Goal: Task Accomplishment & Management: Manage account settings

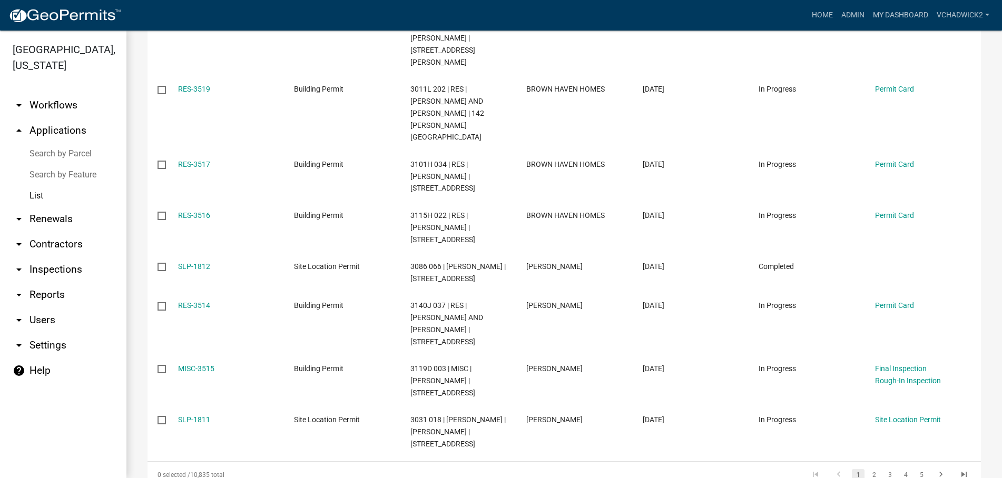
scroll to position [361, 0]
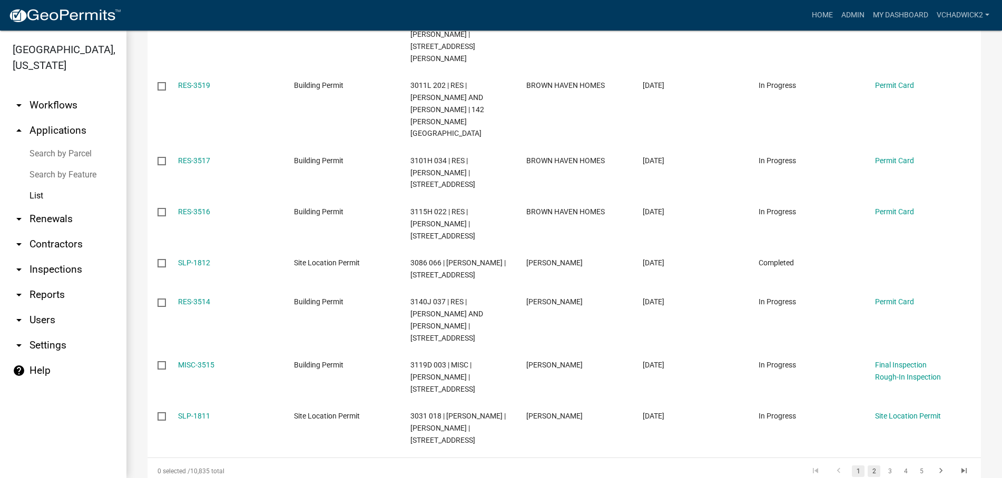
click at [873, 466] on link "2" at bounding box center [873, 472] width 13 height 12
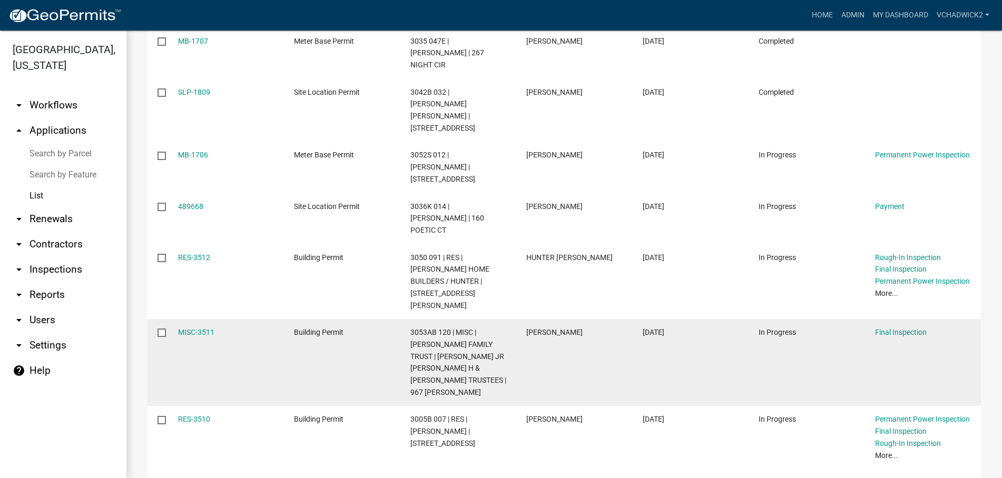
scroll to position [373, 0]
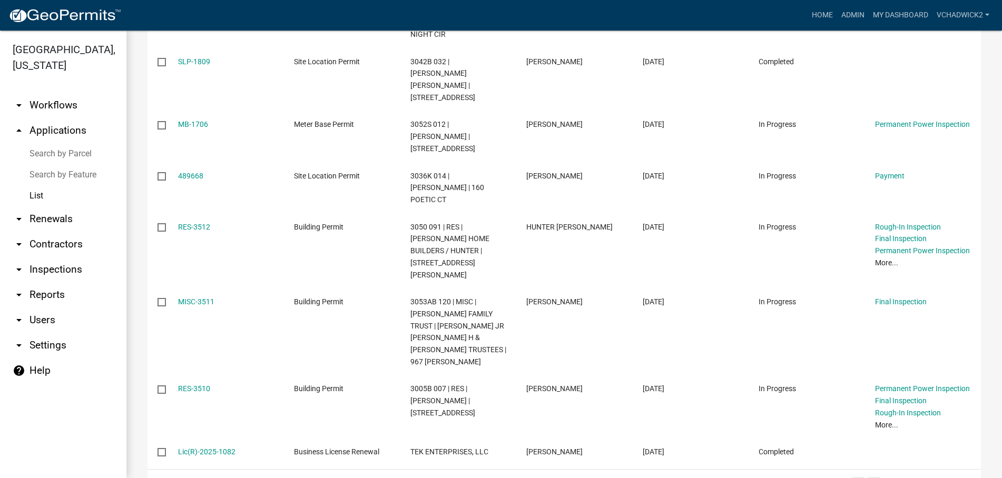
click at [857, 477] on link "1" at bounding box center [858, 483] width 13 height 12
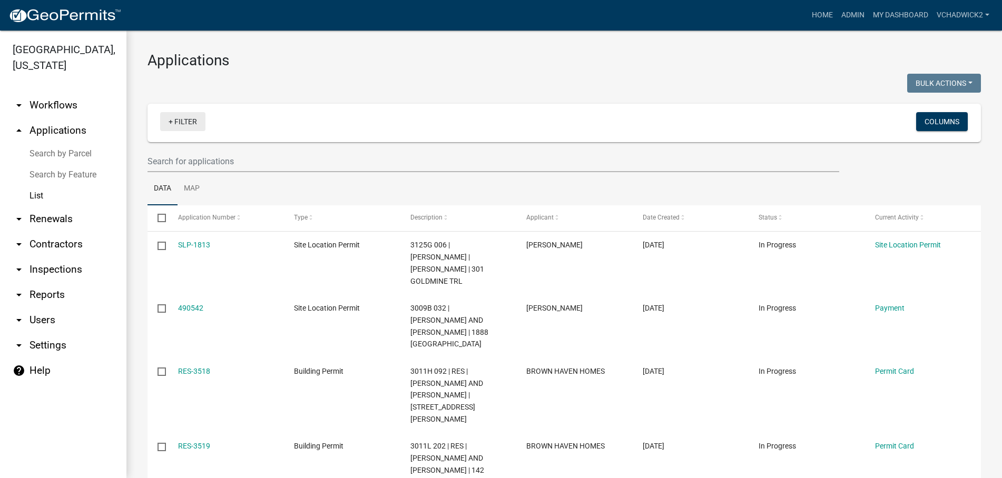
click at [176, 118] on link "+ Filter" at bounding box center [182, 121] width 45 height 19
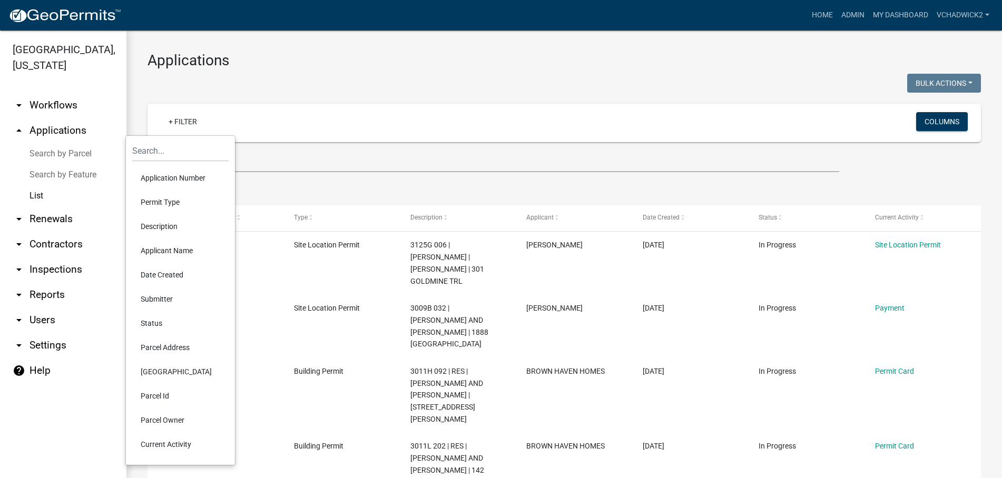
click at [163, 271] on li "Date Created" at bounding box center [180, 275] width 96 height 24
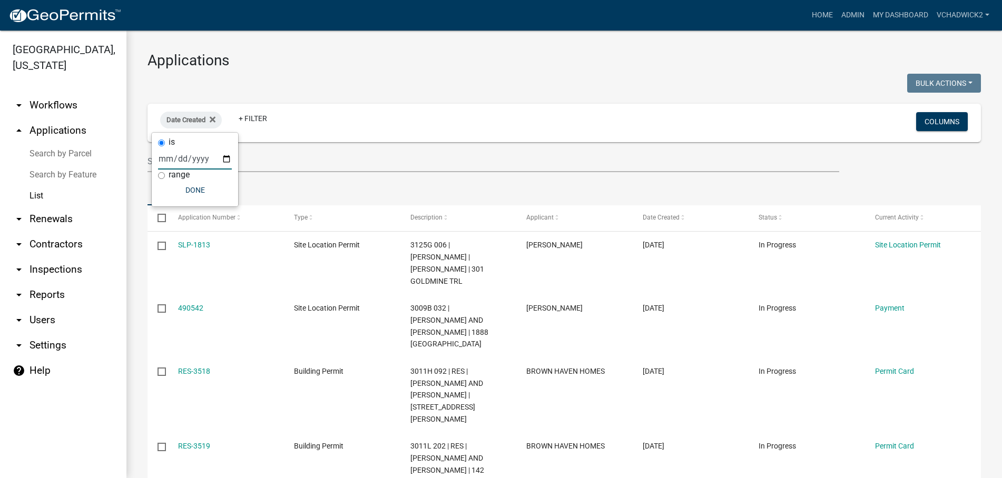
click at [172, 157] on input "date" at bounding box center [195, 159] width 74 height 22
type input "[DATE]"
click at [215, 186] on button "Done" at bounding box center [219, 190] width 74 height 19
click at [294, 114] on link "+ Filter" at bounding box center [278, 118] width 45 height 19
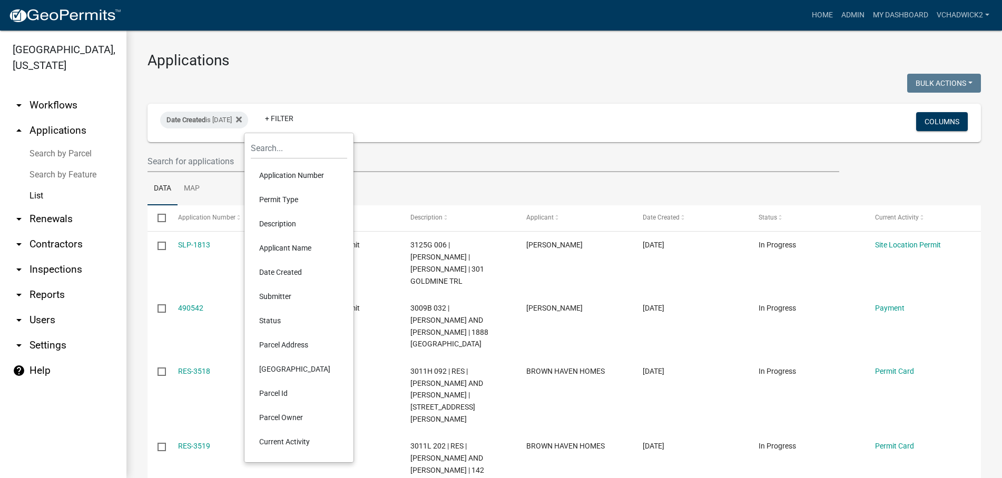
click at [273, 295] on li "Submitter" at bounding box center [299, 296] width 96 height 24
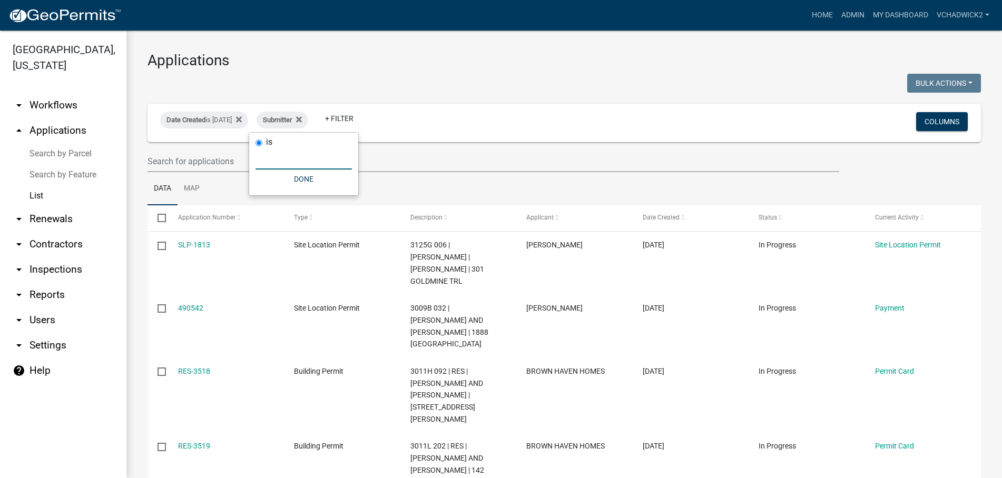
click at [312, 161] on input "text" at bounding box center [303, 159] width 96 height 22
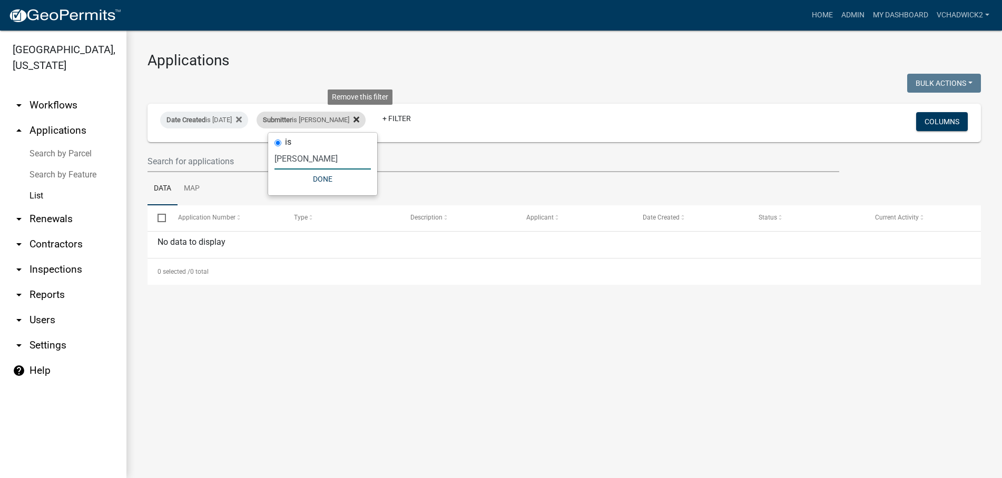
type input "[PERSON_NAME]"
click at [359, 118] on icon at bounding box center [356, 119] width 6 height 8
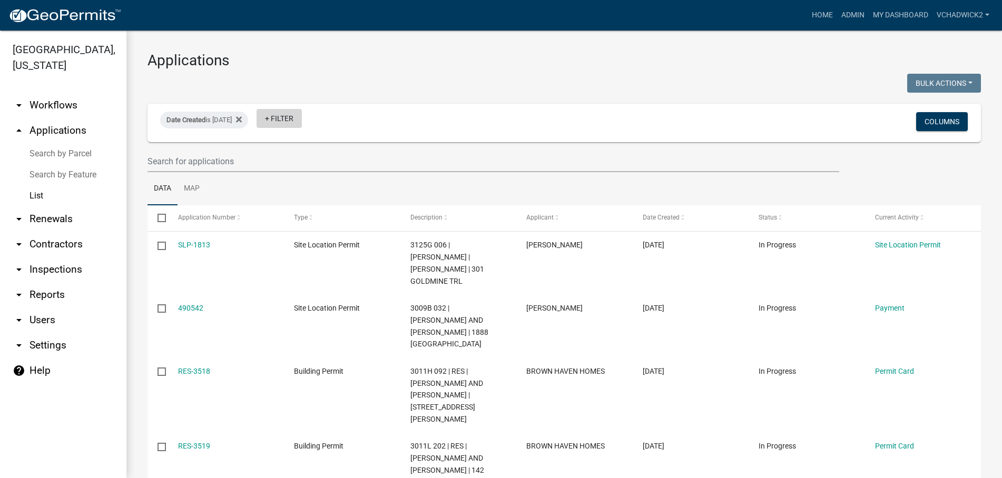
click at [302, 118] on link "+ Filter" at bounding box center [278, 118] width 45 height 19
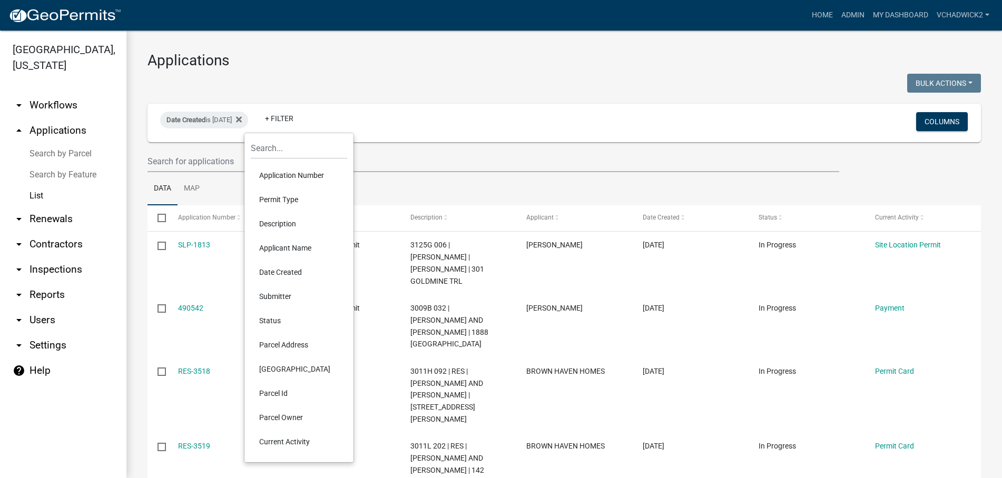
click at [450, 81] on div at bounding box center [352, 85] width 424 height 22
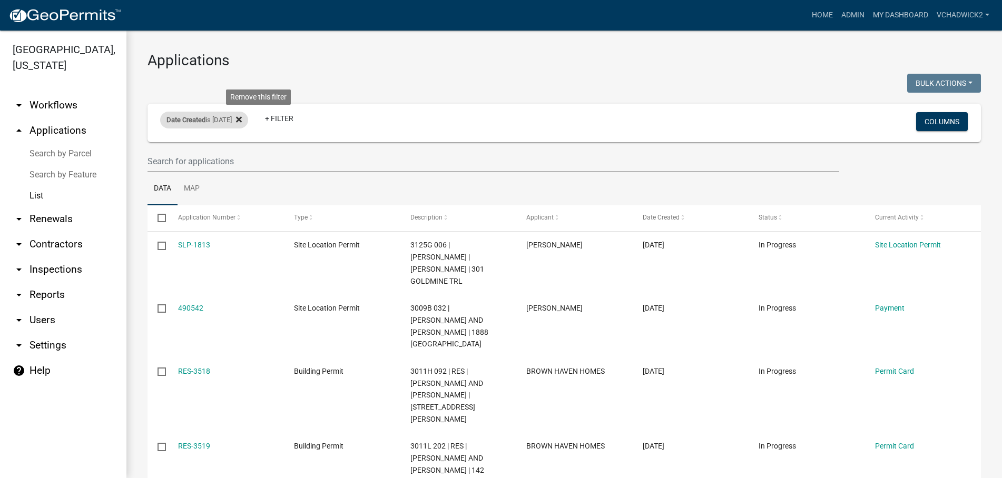
click at [242, 121] on icon at bounding box center [239, 119] width 6 height 6
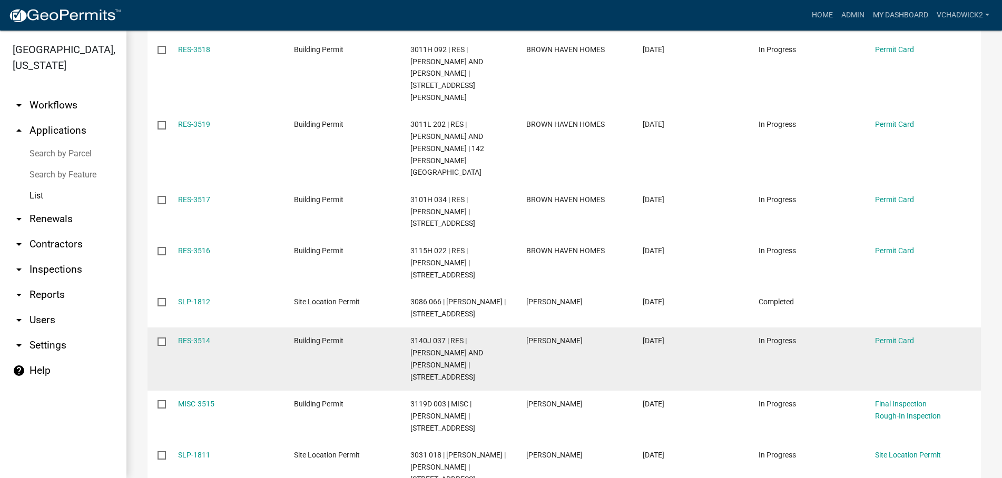
scroll to position [361, 0]
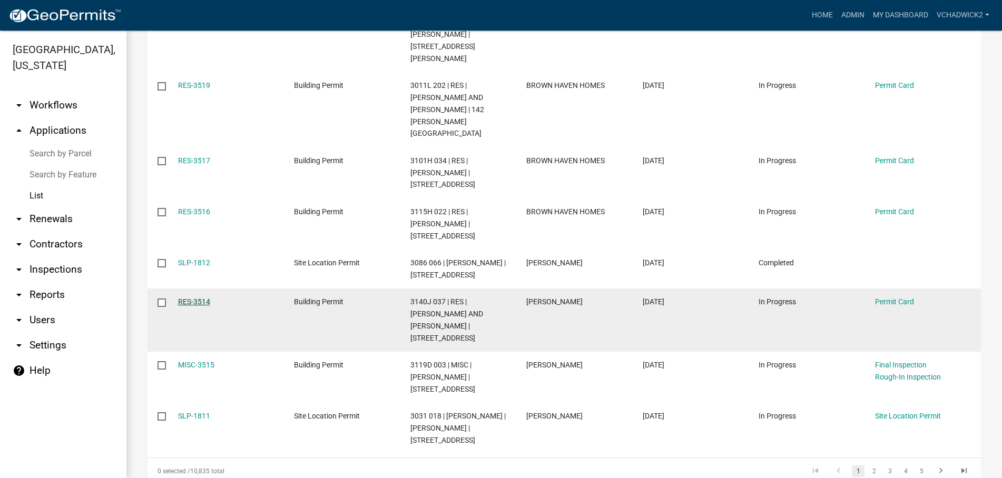
click at [186, 298] on link "RES-3514" at bounding box center [194, 302] width 32 height 8
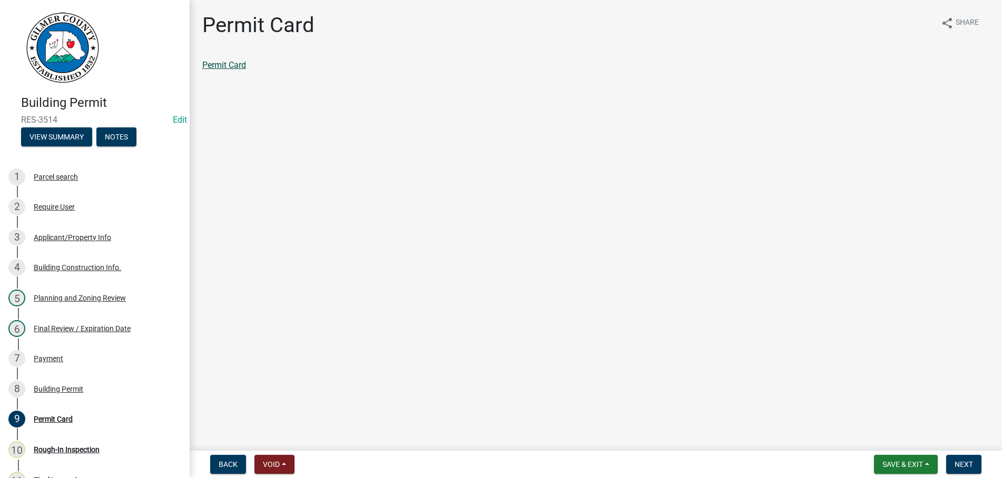
click at [230, 64] on link "Permit Card" at bounding box center [224, 65] width 44 height 10
drag, startPoint x: 921, startPoint y: 467, endPoint x: 901, endPoint y: 466, distance: 20.1
click at [918, 467] on span "Save & Exit" at bounding box center [902, 464] width 41 height 8
click at [872, 432] on button "Save & Exit" at bounding box center [895, 436] width 84 height 25
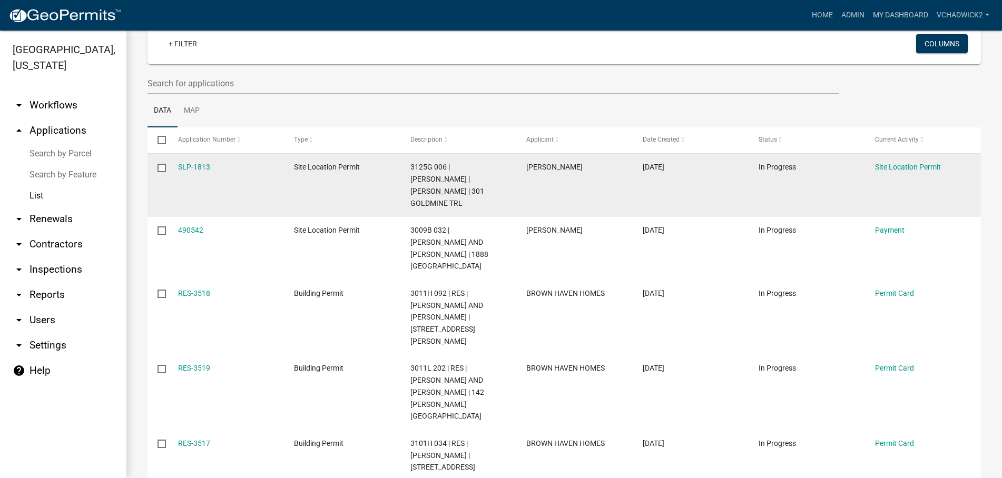
scroll to position [60, 0]
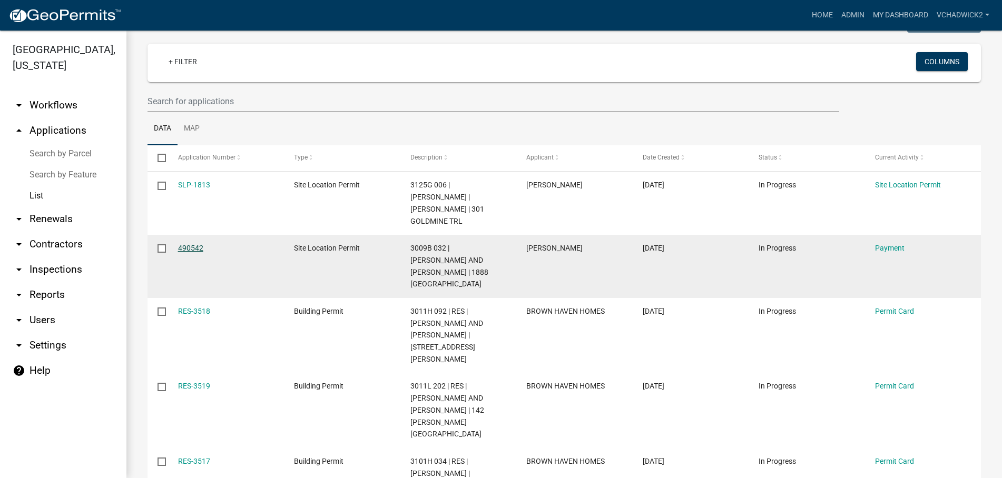
click at [185, 244] on link "490542" at bounding box center [190, 248] width 25 height 8
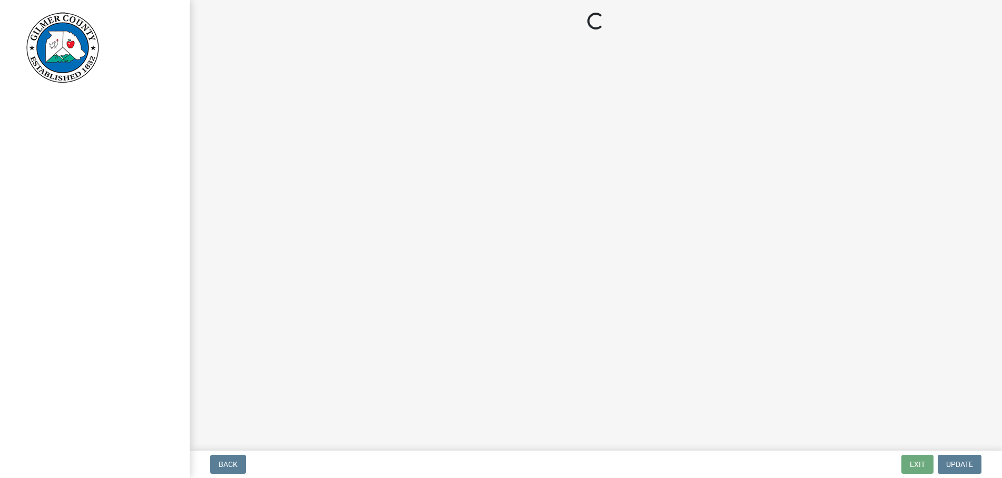
select select "2: 1"
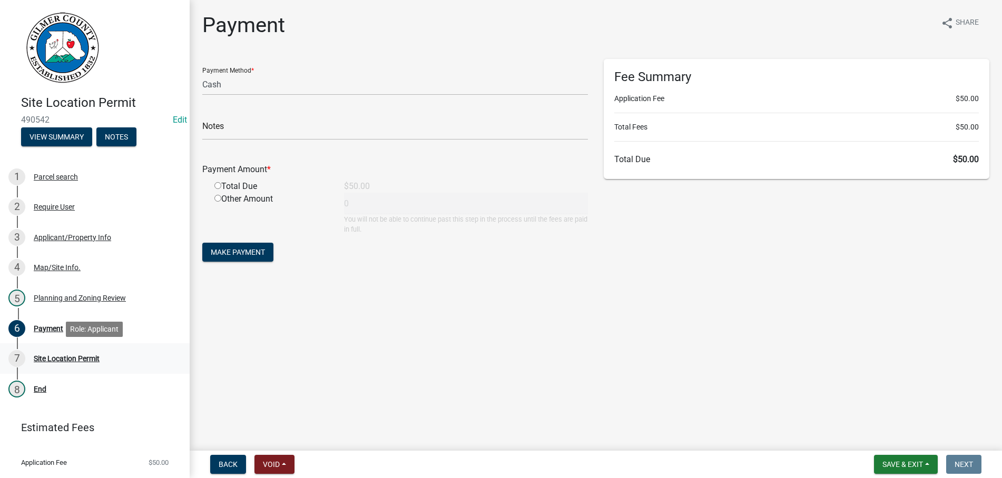
click at [86, 358] on div "Site Location Permit" at bounding box center [67, 358] width 66 height 7
click at [886, 463] on span "Save & Exit" at bounding box center [902, 464] width 41 height 8
click at [886, 438] on button "Save & Exit" at bounding box center [895, 436] width 84 height 25
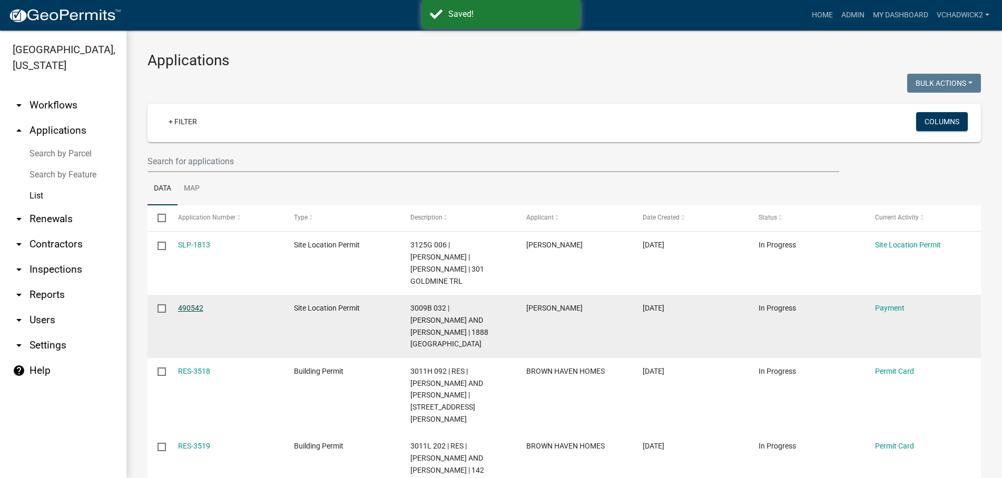
click at [189, 304] on link "490542" at bounding box center [190, 308] width 25 height 8
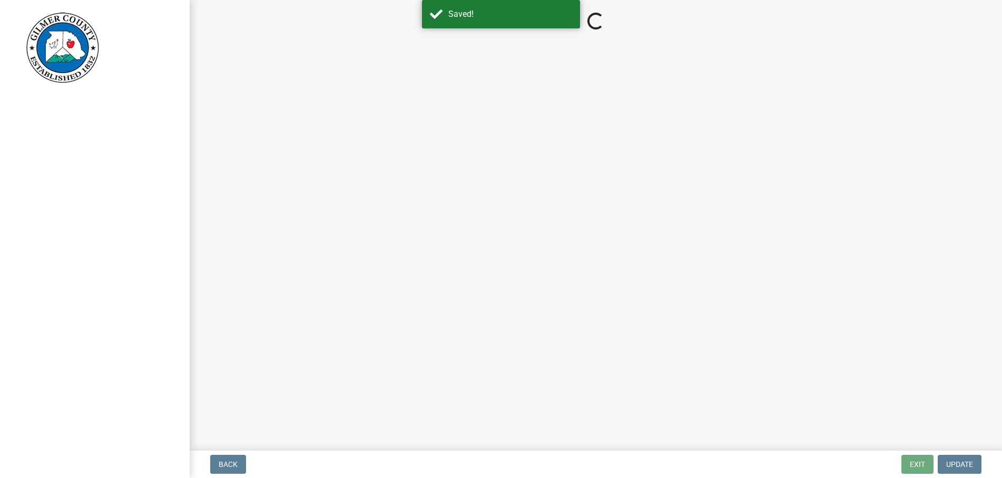
select select "2: 1"
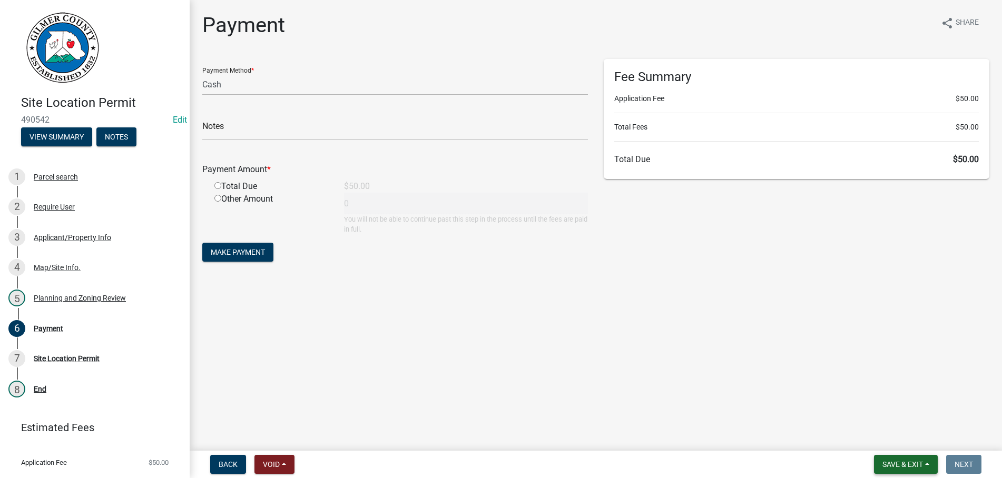
click at [892, 466] on span "Save & Exit" at bounding box center [902, 464] width 41 height 8
click at [885, 435] on button "Save & Exit" at bounding box center [895, 436] width 84 height 25
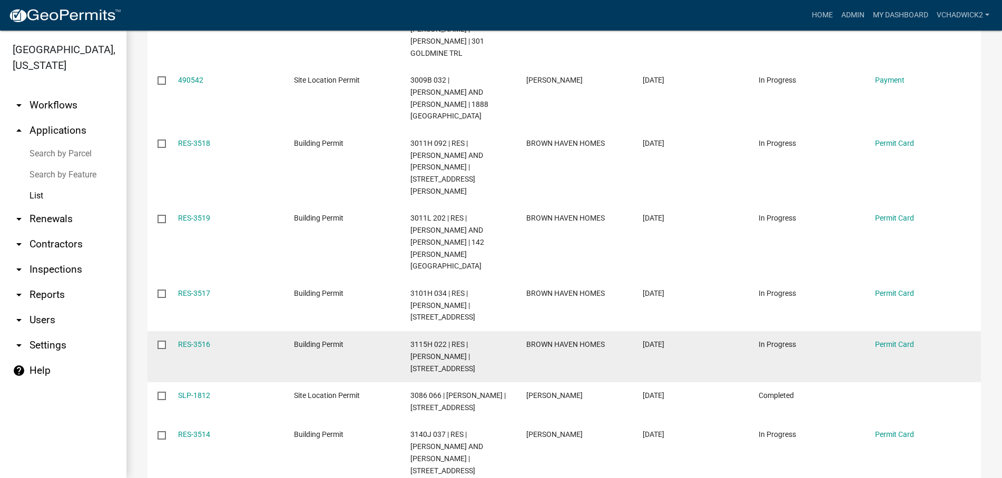
scroll to position [300, 0]
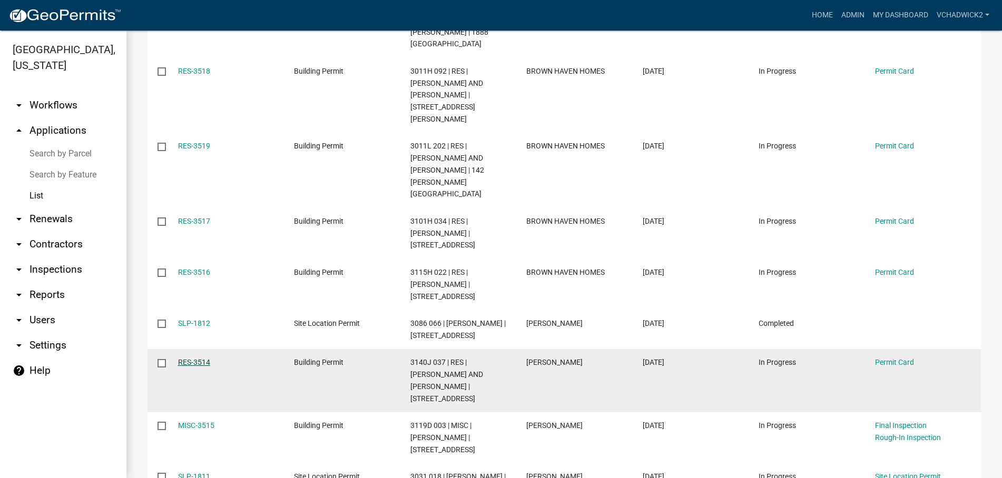
click at [198, 358] on link "RES-3514" at bounding box center [194, 362] width 32 height 8
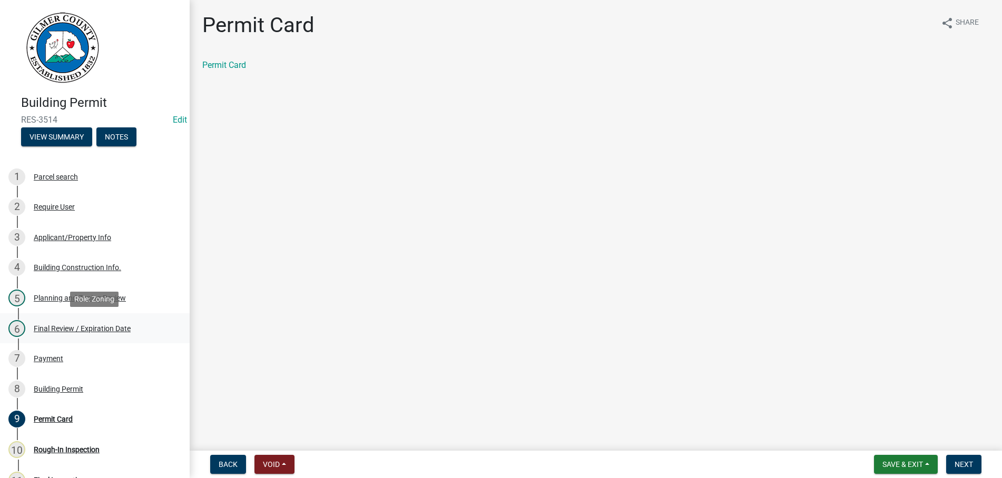
click at [64, 326] on div "Final Review / Expiration Date" at bounding box center [82, 328] width 97 height 7
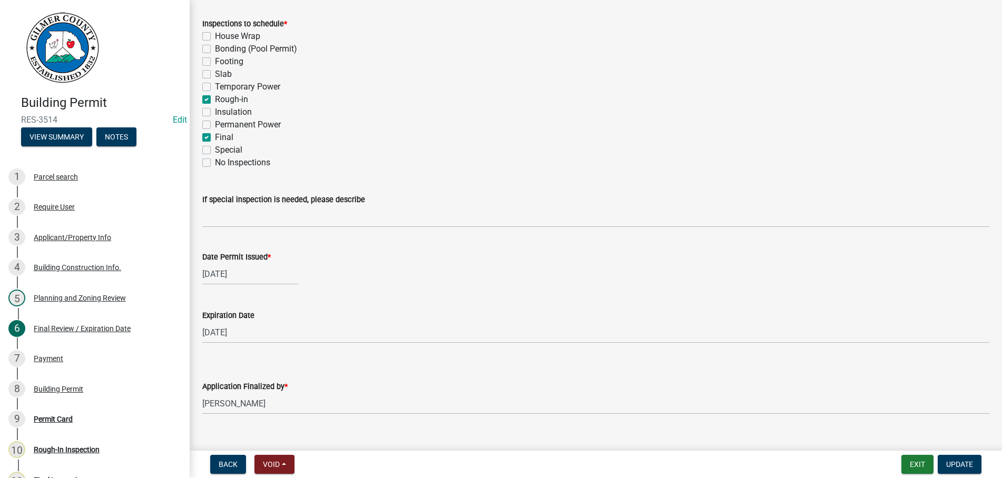
scroll to position [216, 0]
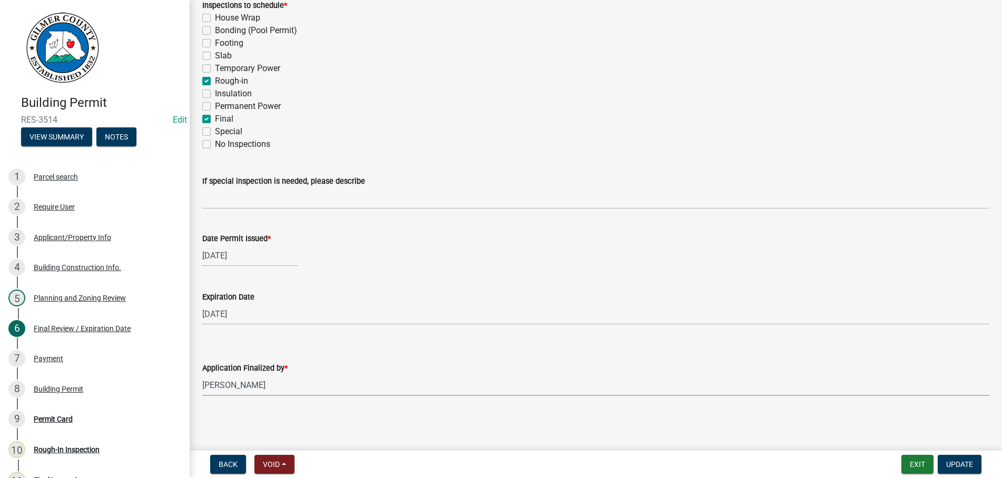
click at [202, 374] on select "Select Item... [PERSON_NAME] [PERSON_NAME] [PERSON_NAME] [PERSON_NAME] [PERSON_…" at bounding box center [595, 385] width 787 height 22
click option "[PERSON_NAME]" at bounding box center [0, 0] width 0 height 0
select select "5ce200eb-feb1-496b-8127-7891293955f5"
click at [949, 464] on span "Update" at bounding box center [959, 464] width 27 height 8
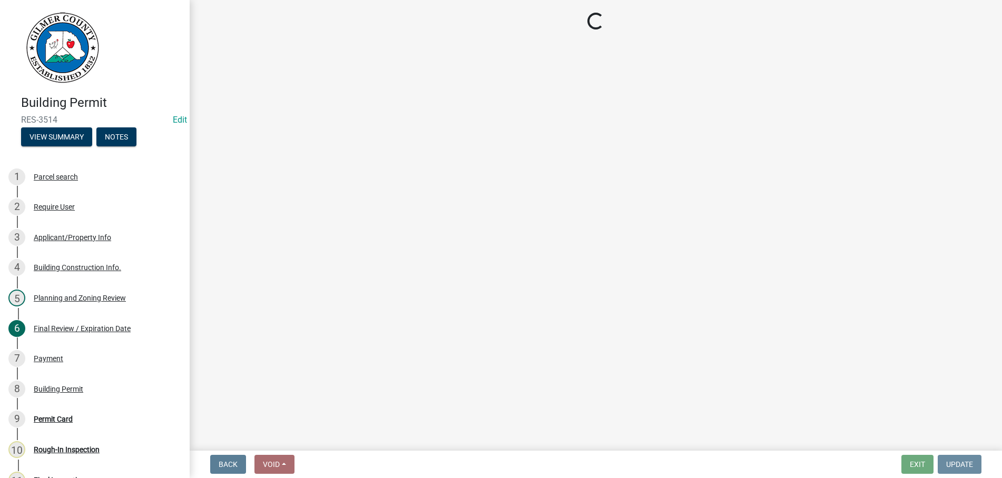
scroll to position [0, 0]
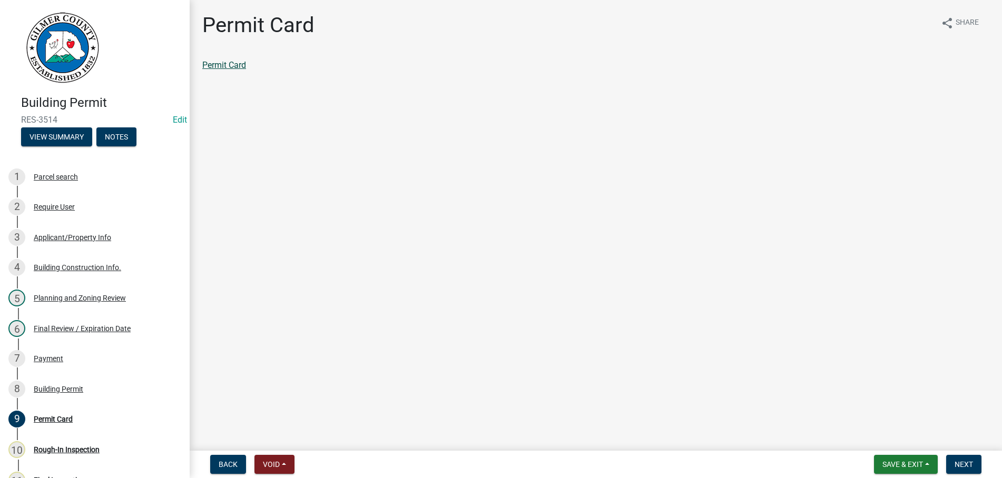
click at [240, 61] on link "Permit Card" at bounding box center [224, 65] width 44 height 10
click at [954, 463] on span "Next" at bounding box center [963, 464] width 18 height 8
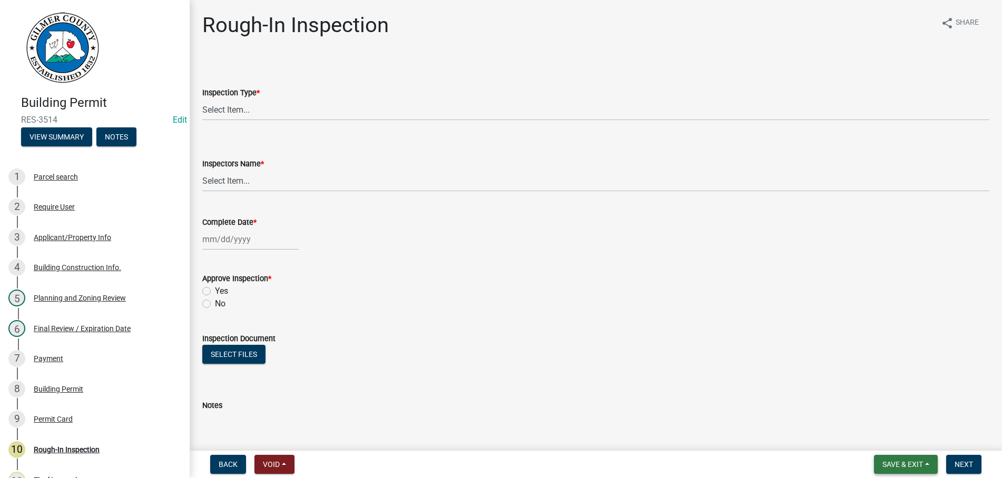
click at [911, 463] on span "Save & Exit" at bounding box center [902, 464] width 41 height 8
click at [901, 437] on button "Save & Exit" at bounding box center [895, 436] width 84 height 25
